Goal: Navigation & Orientation: Find specific page/section

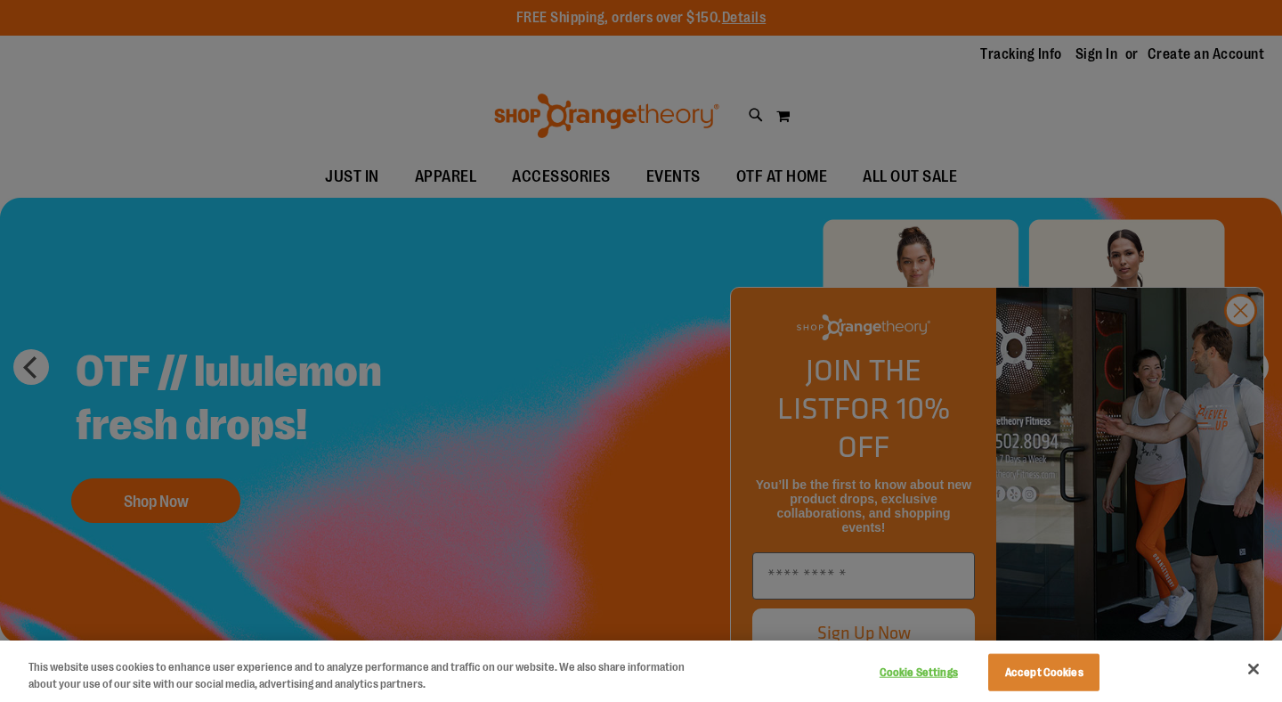
click at [1238, 349] on div at bounding box center [641, 351] width 1282 height 702
click at [1072, 672] on button "Accept Cookies" at bounding box center [1044, 672] width 111 height 37
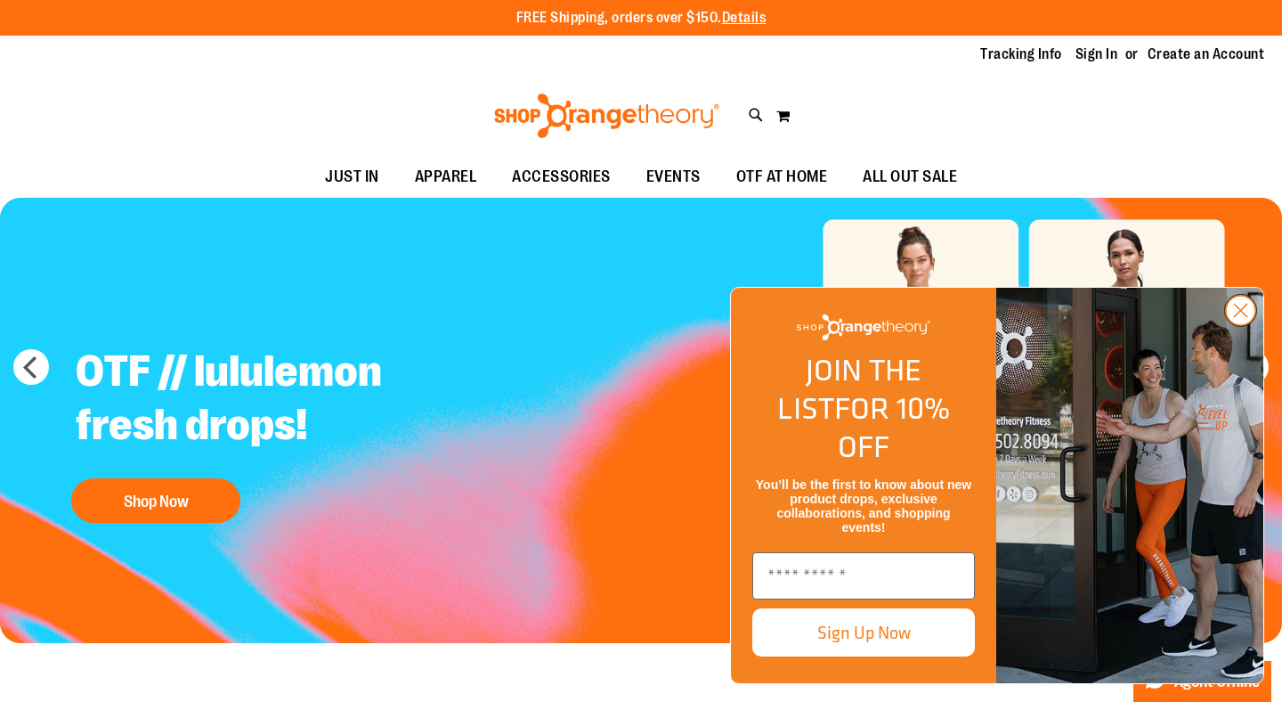
click at [1245, 325] on circle "Close dialog" at bounding box center [1240, 310] width 29 height 29
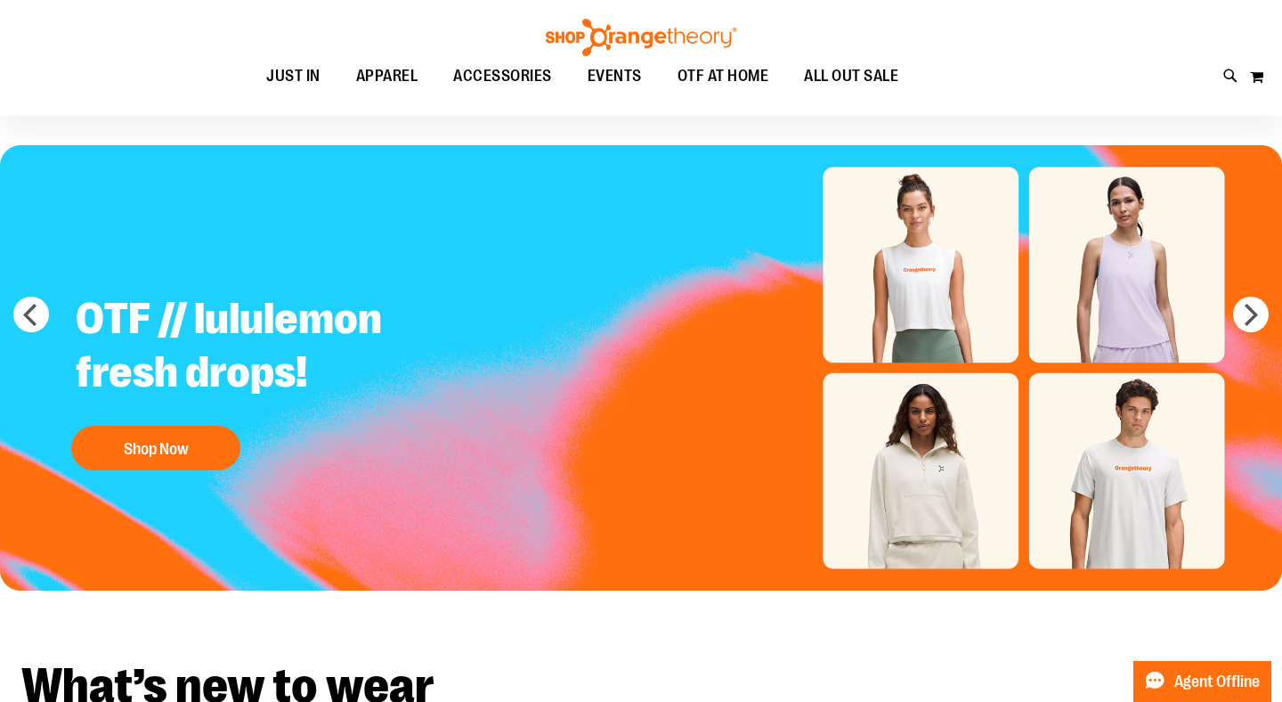
scroll to position [55, 0]
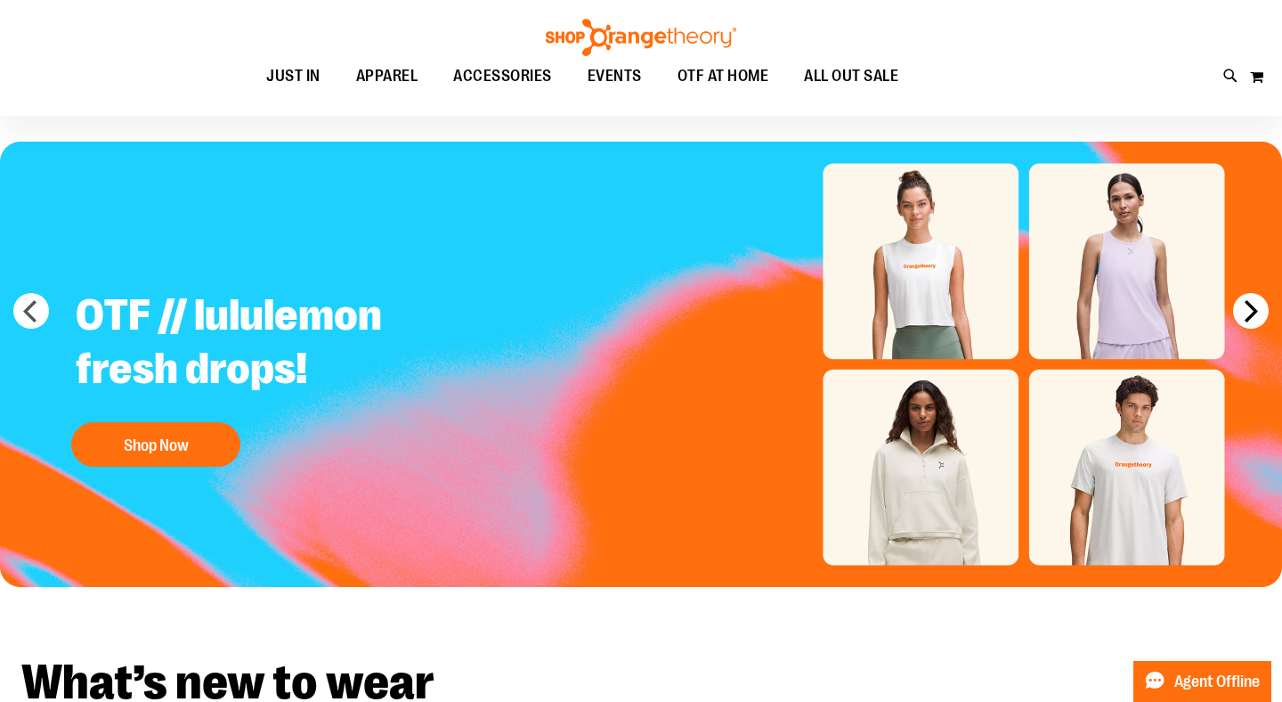
click at [1258, 309] on button "next" at bounding box center [1251, 311] width 36 height 36
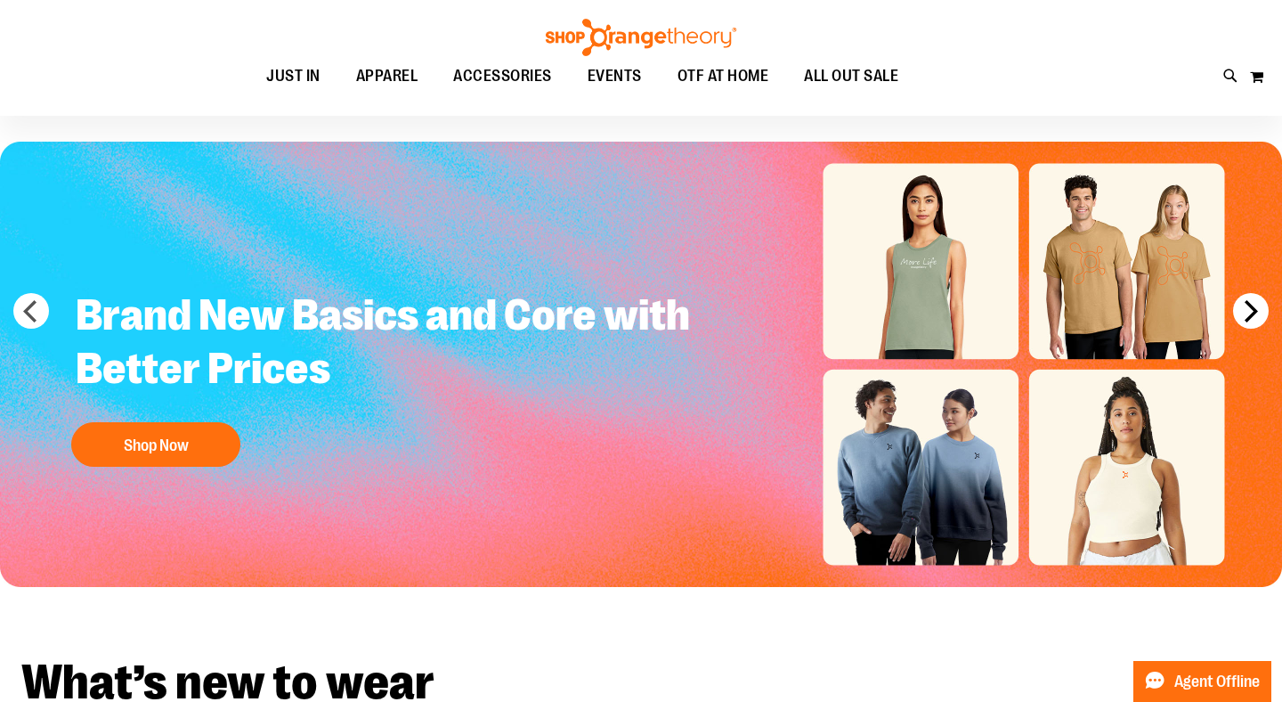
click at [1258, 309] on button "next" at bounding box center [1251, 311] width 36 height 36
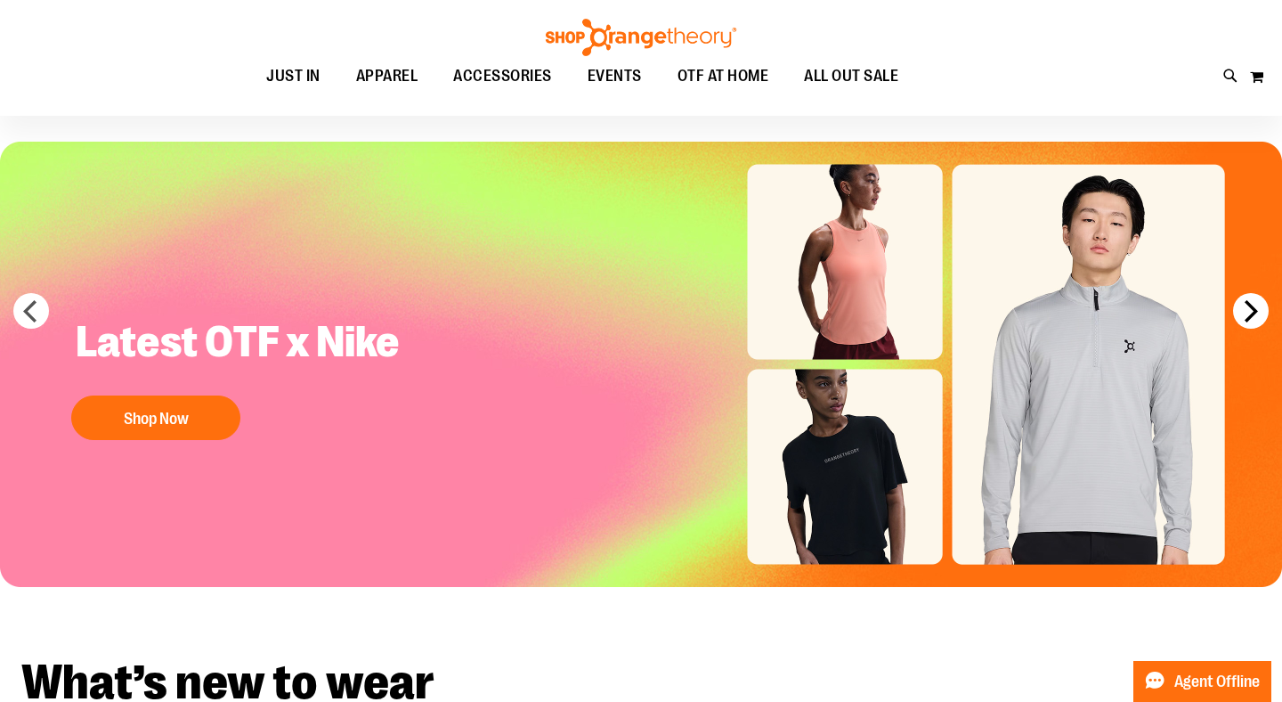
click at [1258, 309] on button "next" at bounding box center [1251, 311] width 36 height 36
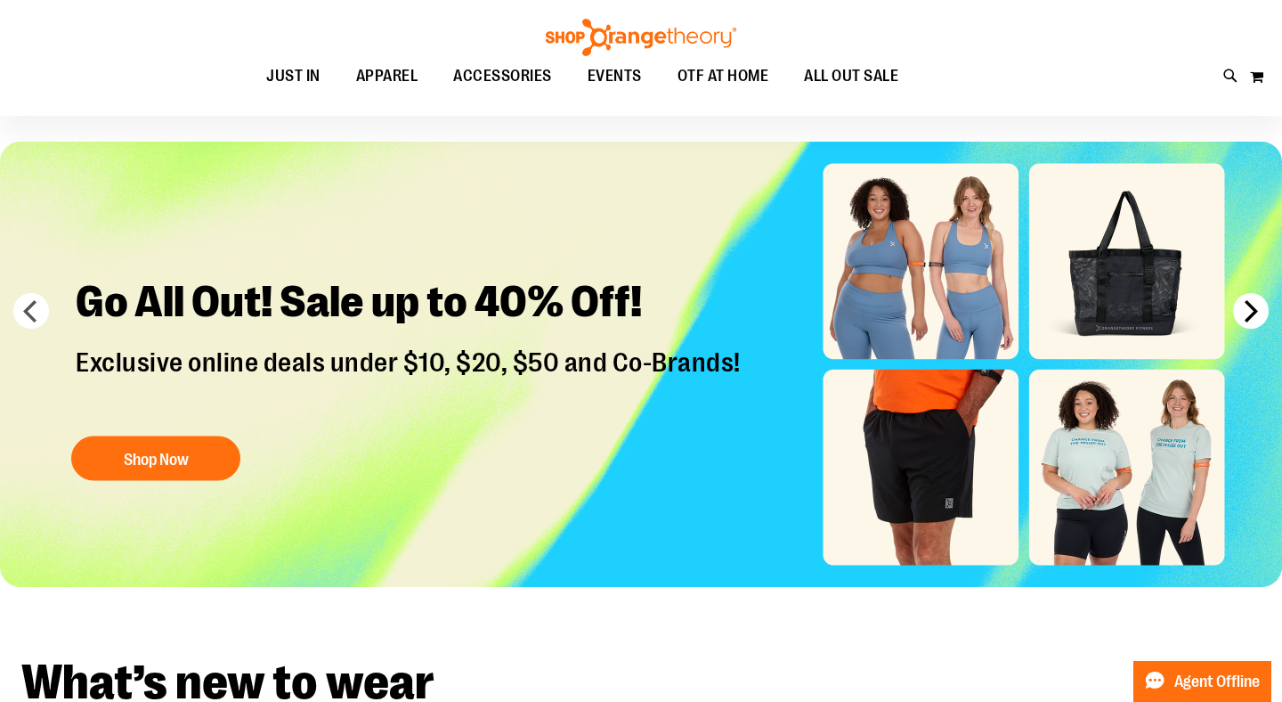
click at [1258, 309] on button "next" at bounding box center [1251, 311] width 36 height 36
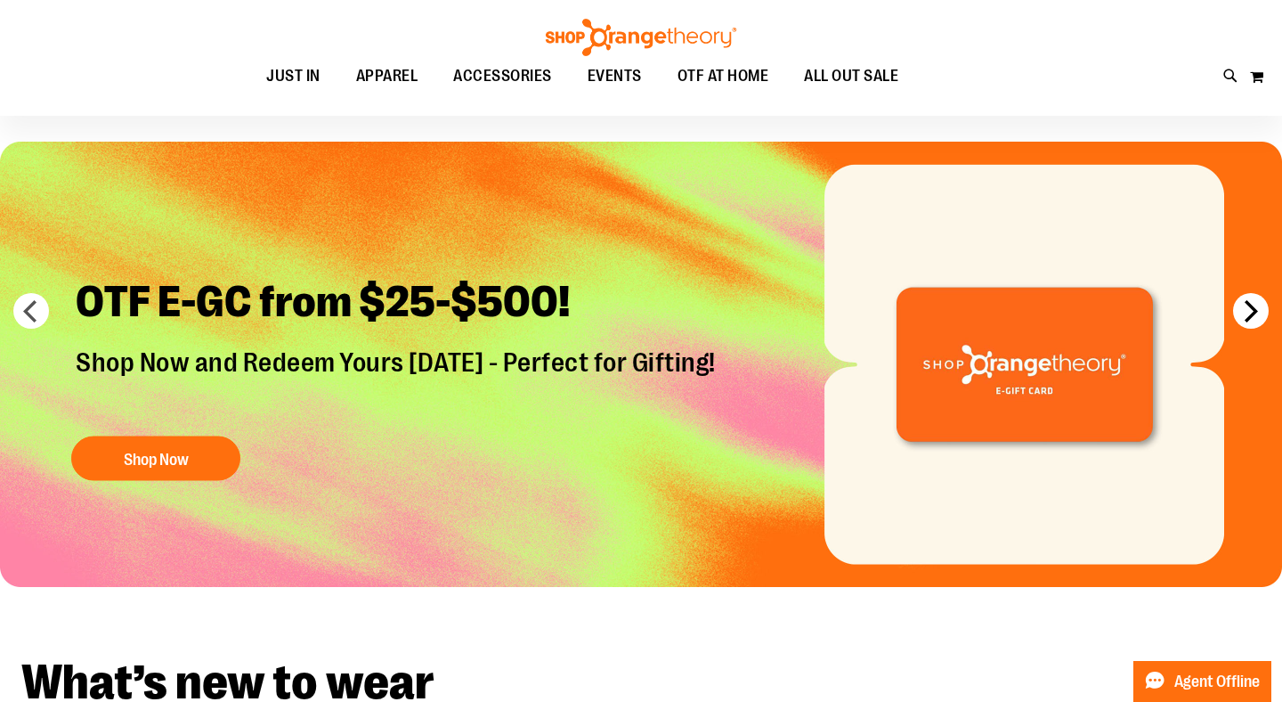
click at [1258, 309] on button "next" at bounding box center [1251, 311] width 36 height 36
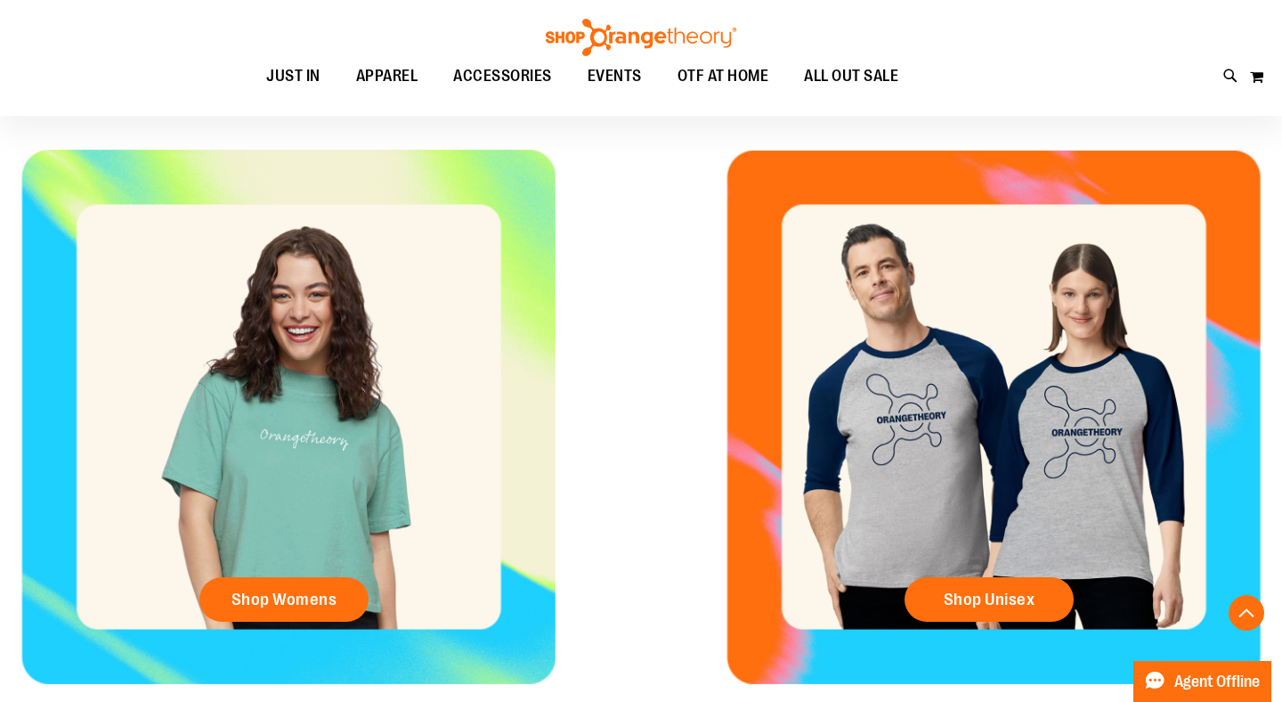
scroll to position [0, 0]
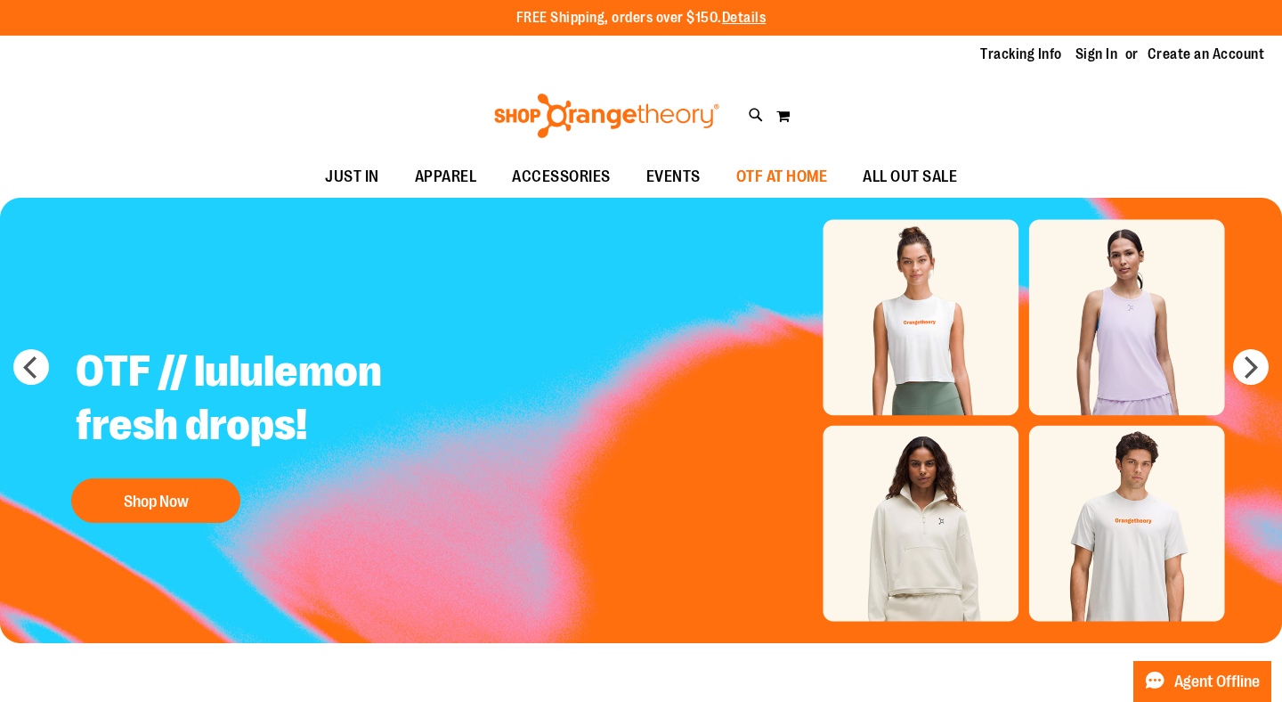
click at [782, 183] on span "OTF AT HOME" at bounding box center [783, 177] width 92 height 40
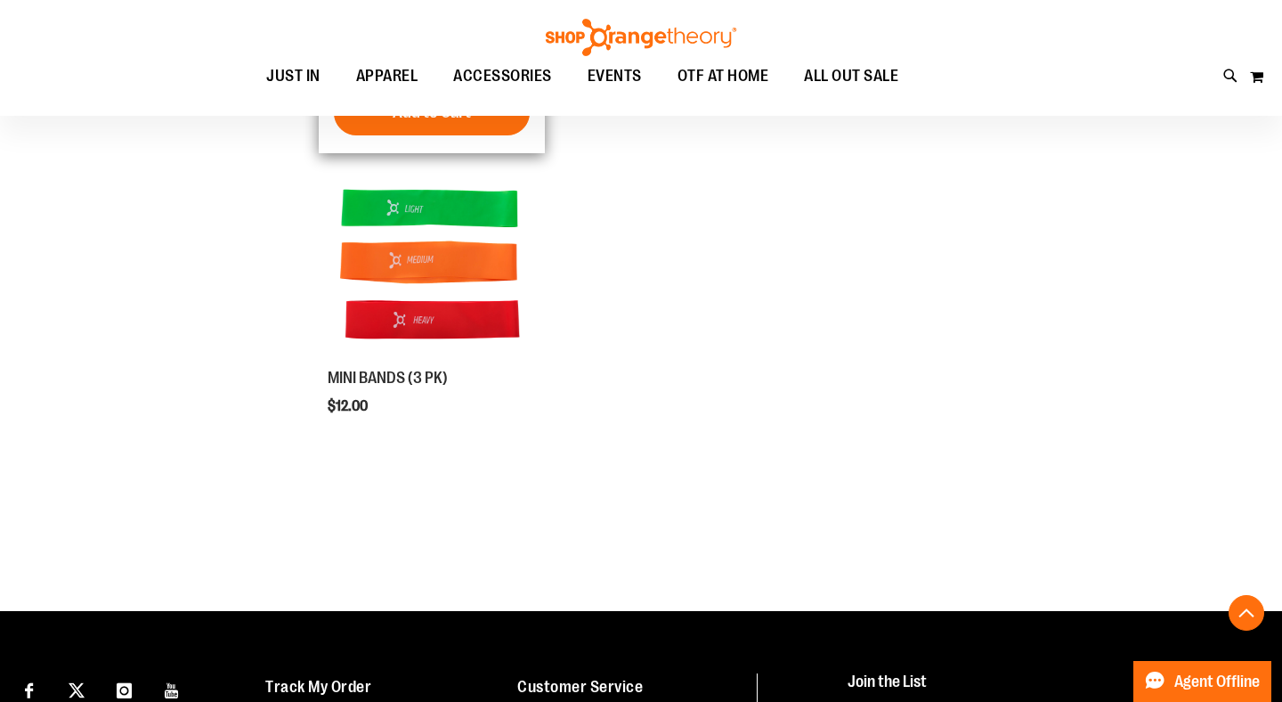
scroll to position [81, 0]
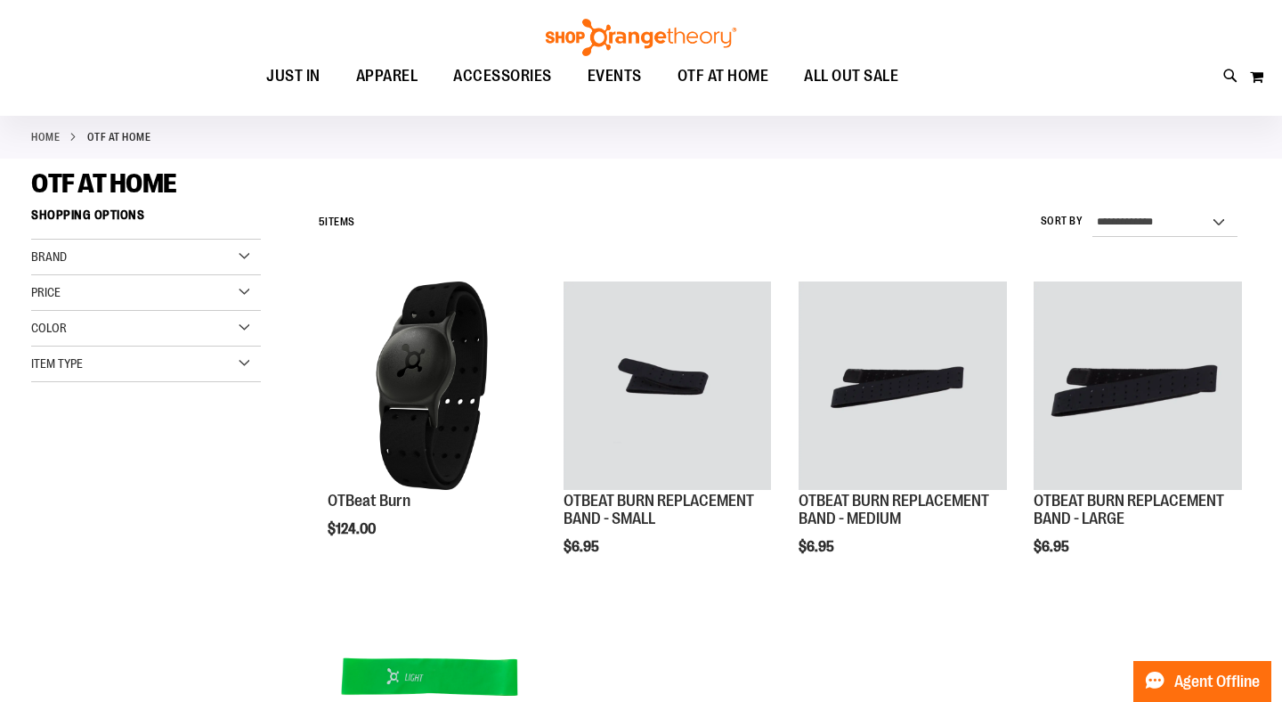
click at [656, 31] on img at bounding box center [641, 37] width 196 height 37
